Goal: Navigation & Orientation: Go to known website

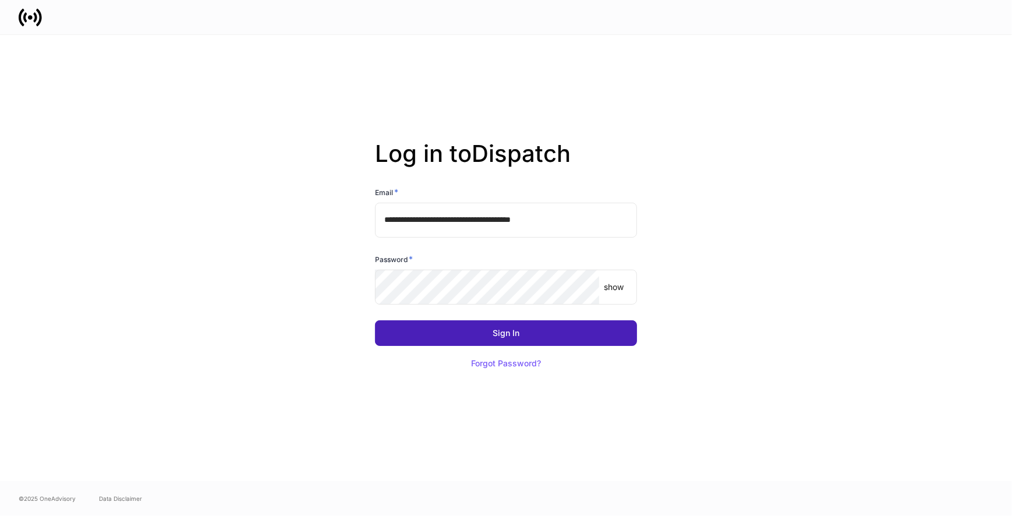
click at [502, 334] on div "Sign In" at bounding box center [506, 333] width 27 height 8
